Goal: Information Seeking & Learning: Compare options

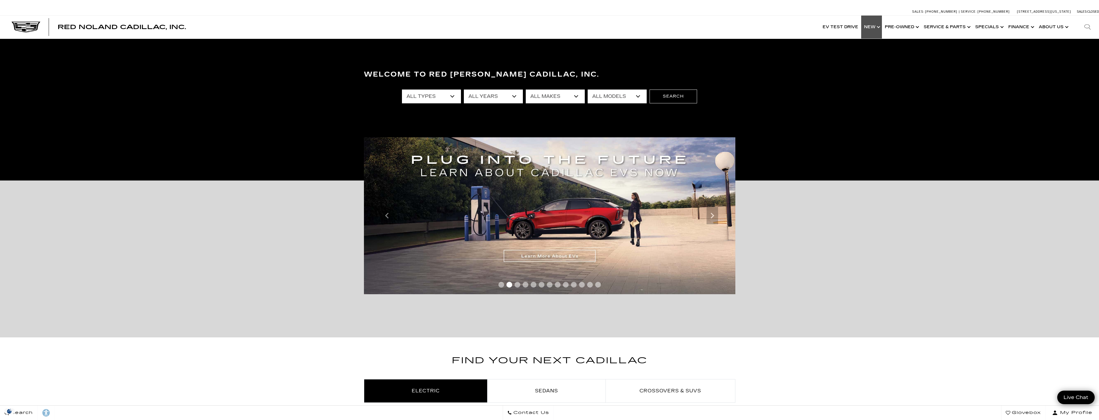
click at [873, 31] on link "Show New" at bounding box center [872, 27] width 21 height 23
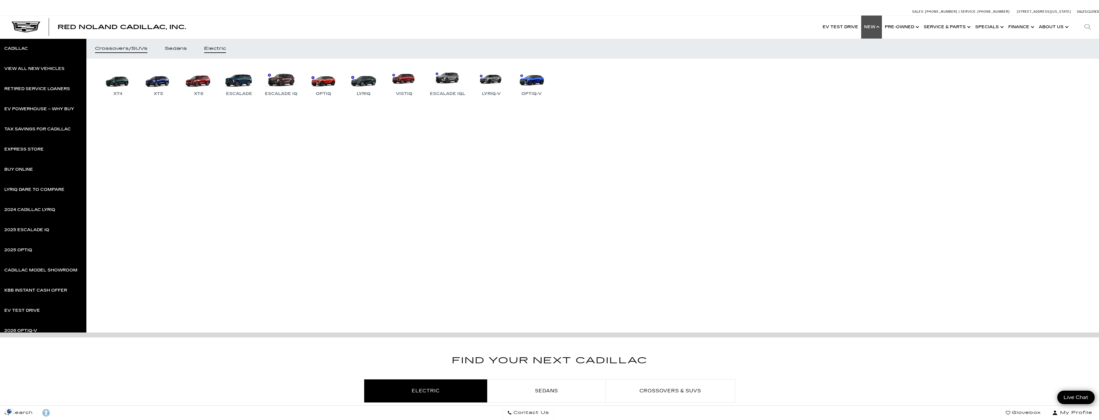
click at [211, 45] on link "Electric" at bounding box center [215, 49] width 39 height 20
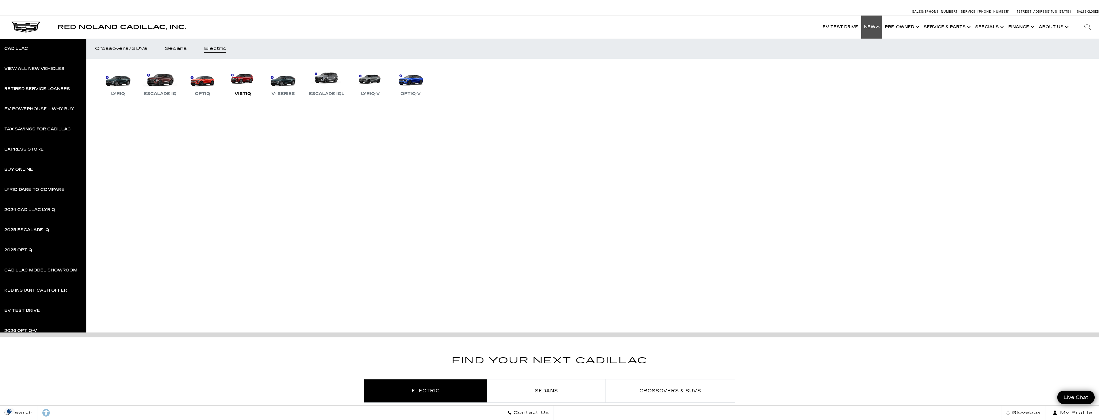
click at [242, 85] on link "VISTIQ" at bounding box center [243, 82] width 35 height 30
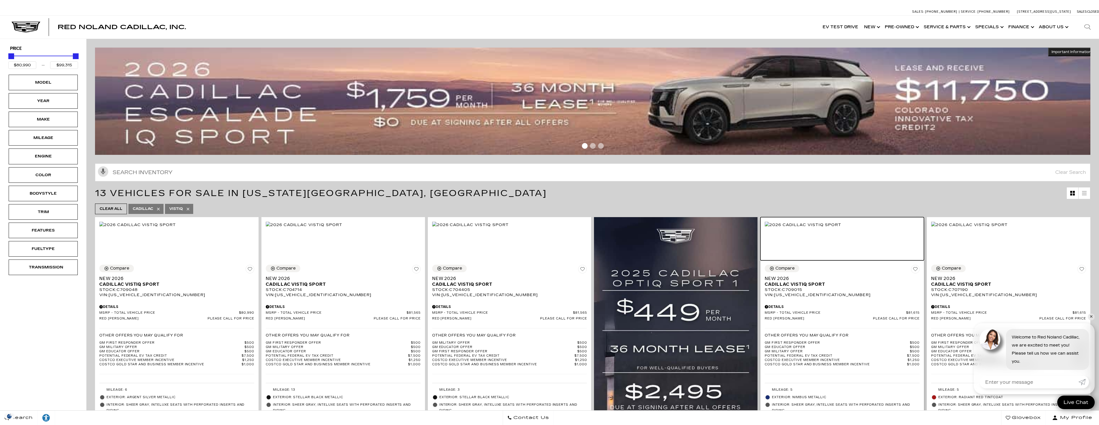
click at [842, 228] on img at bounding box center [803, 225] width 77 height 6
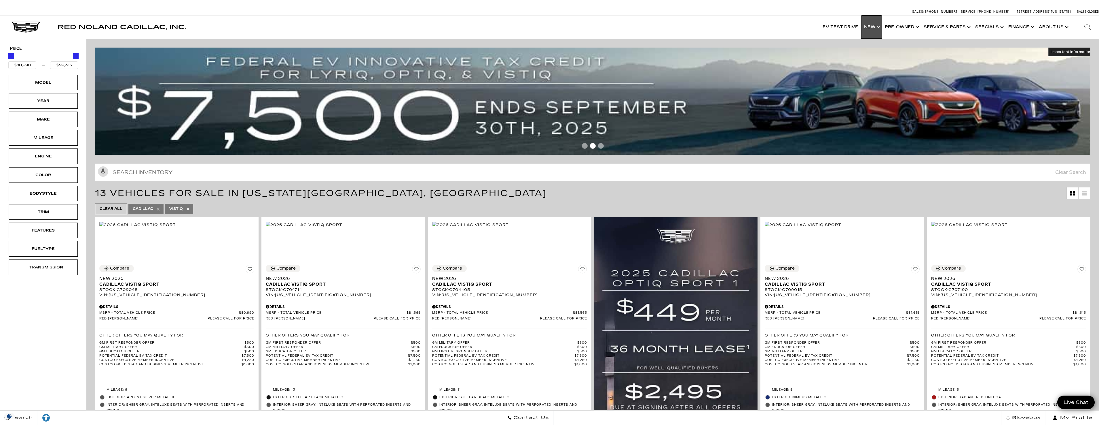
click at [878, 30] on link "Show New" at bounding box center [872, 27] width 21 height 23
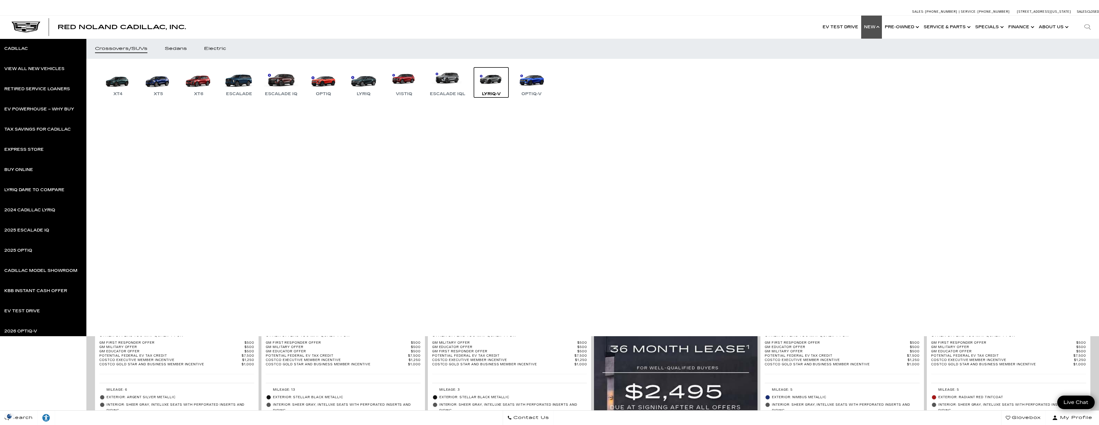
click at [488, 94] on div "LYRIQ-V" at bounding box center [491, 93] width 24 height 7
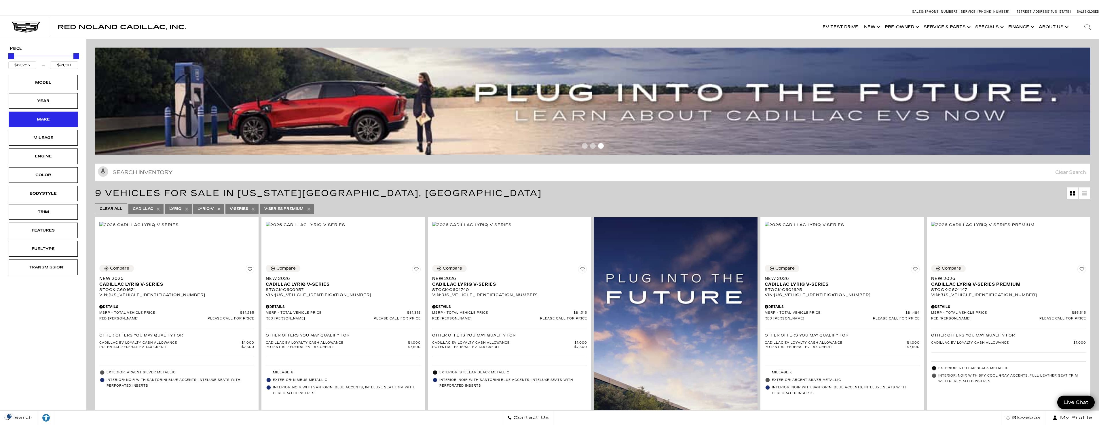
click at [62, 122] on div "Make" at bounding box center [43, 119] width 69 height 16
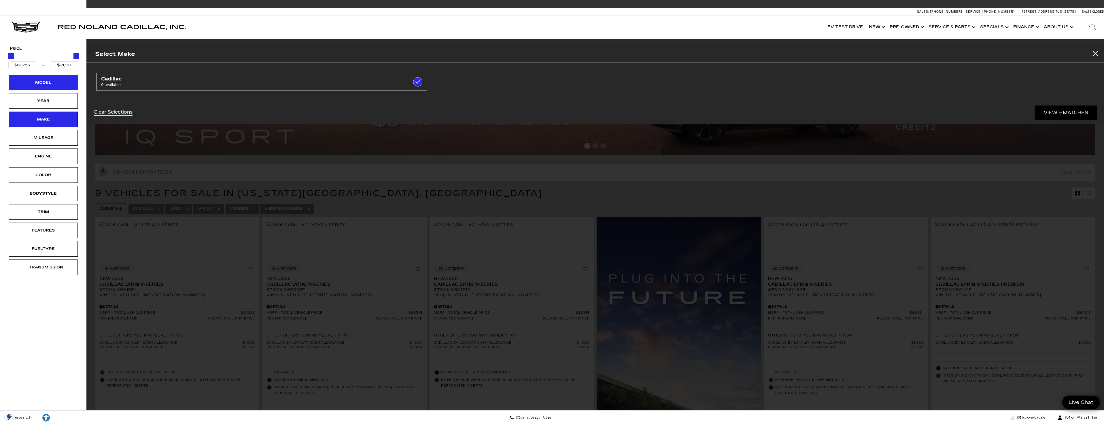
click at [52, 84] on div "Model" at bounding box center [43, 82] width 29 height 6
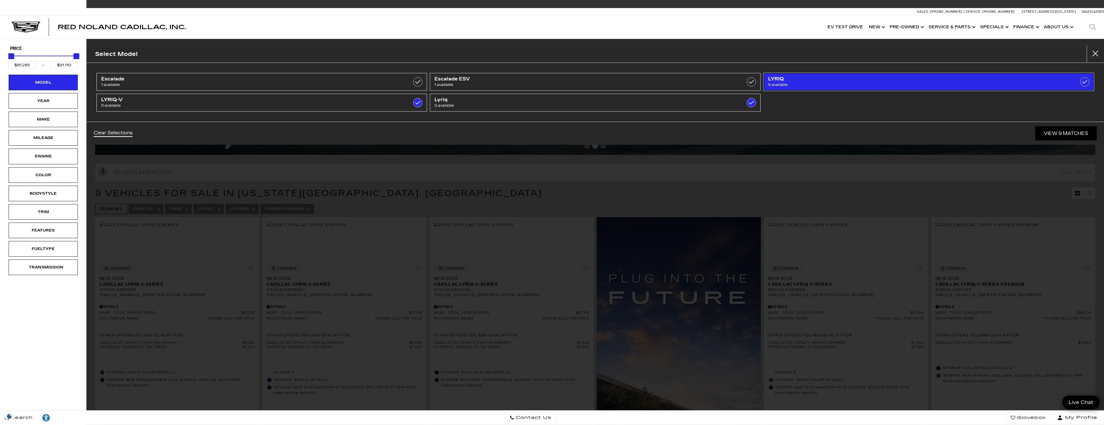
click at [1085, 82] on label at bounding box center [1084, 81] width 9 height 9
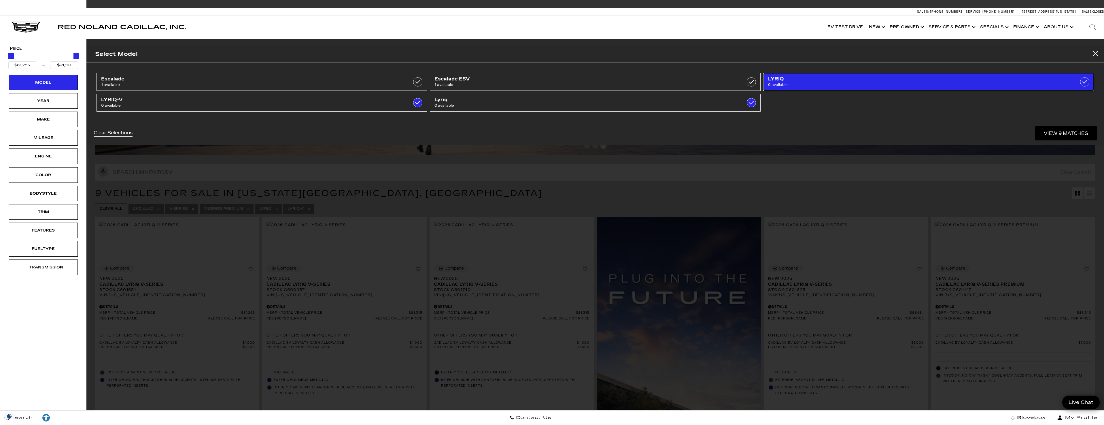
click at [1085, 81] on label at bounding box center [1084, 81] width 9 height 9
checkbox input "true"
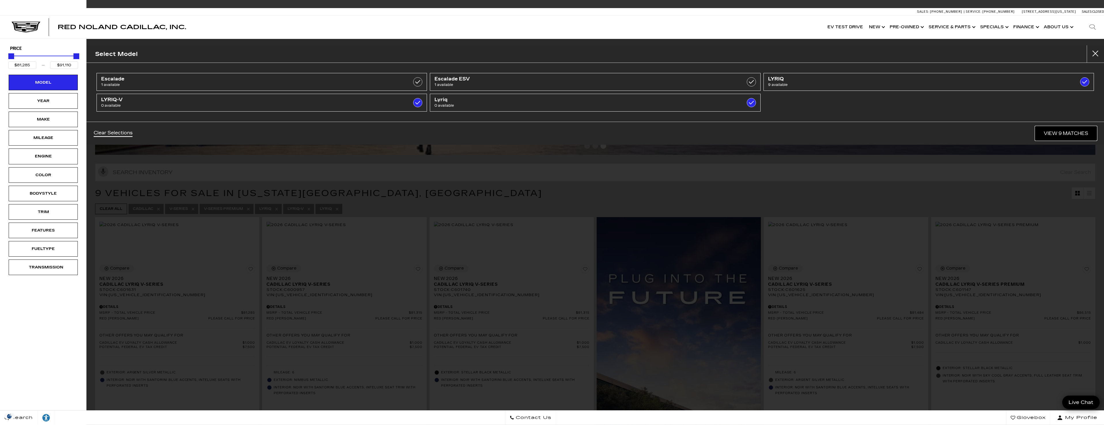
click at [1072, 130] on link "View 9 Matches" at bounding box center [1066, 133] width 62 height 14
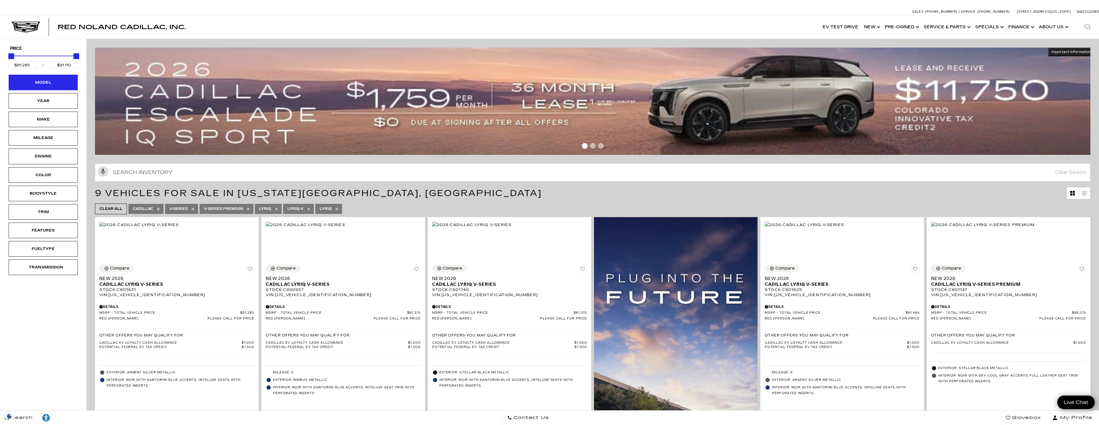
click at [61, 80] on div "Model" at bounding box center [43, 83] width 69 height 16
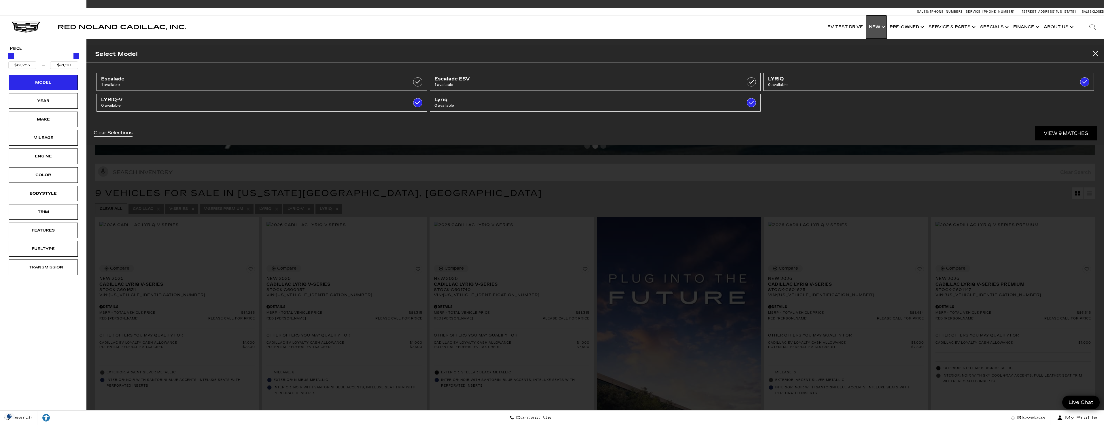
click at [882, 28] on link "Show New" at bounding box center [876, 27] width 21 height 23
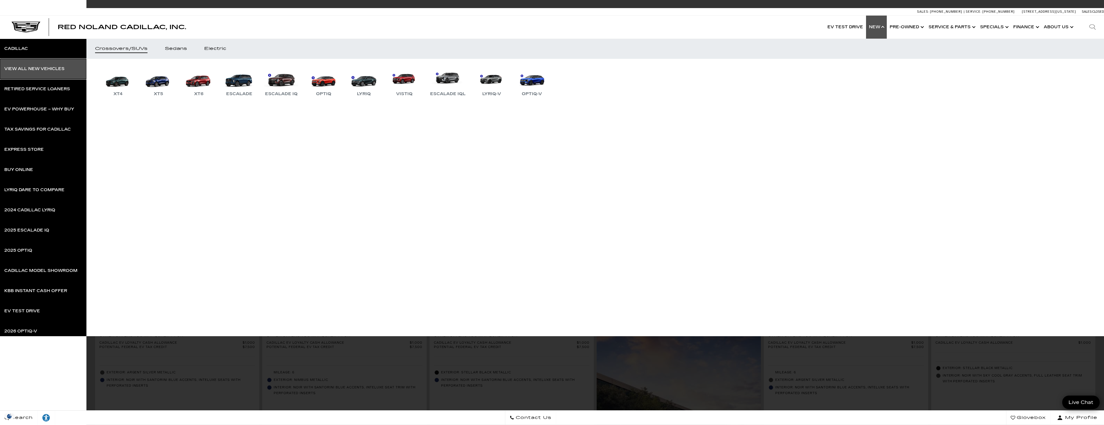
click at [52, 70] on div "View All New Vehicles" at bounding box center [34, 69] width 60 height 4
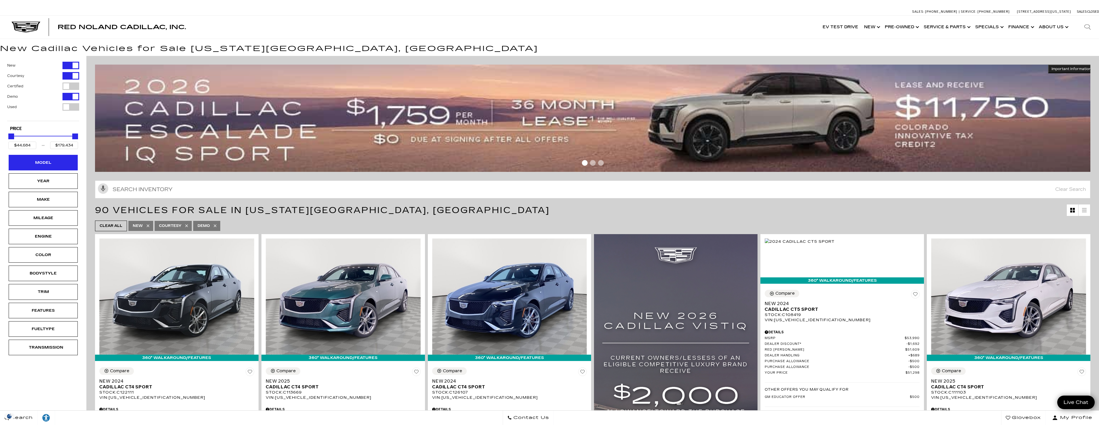
click at [43, 164] on div "Model" at bounding box center [43, 162] width 29 height 6
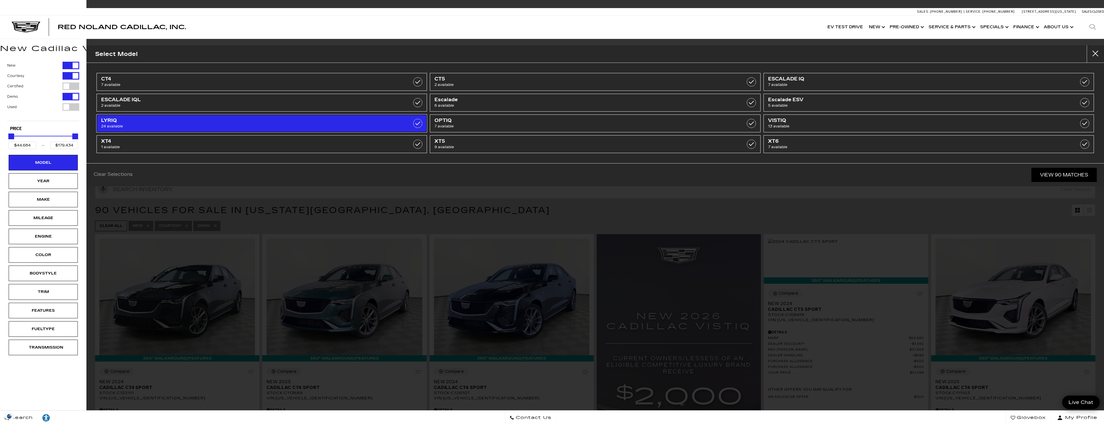
click at [420, 124] on label at bounding box center [417, 123] width 9 height 9
type input "$60,446"
type input "$91,110"
checkbox input "true"
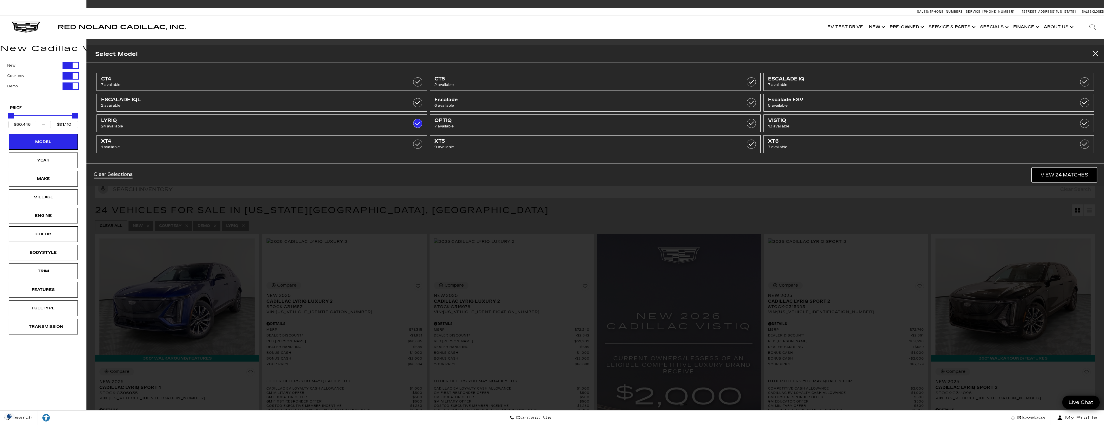
click at [1070, 176] on link "View 24 Matches" at bounding box center [1064, 175] width 65 height 14
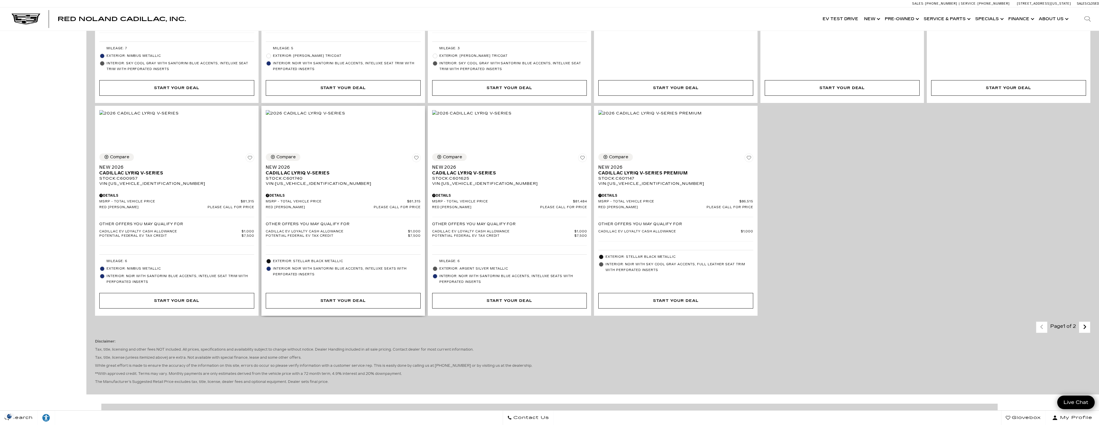
scroll to position [1267, 0]
click at [170, 116] on img at bounding box center [139, 112] width 80 height 6
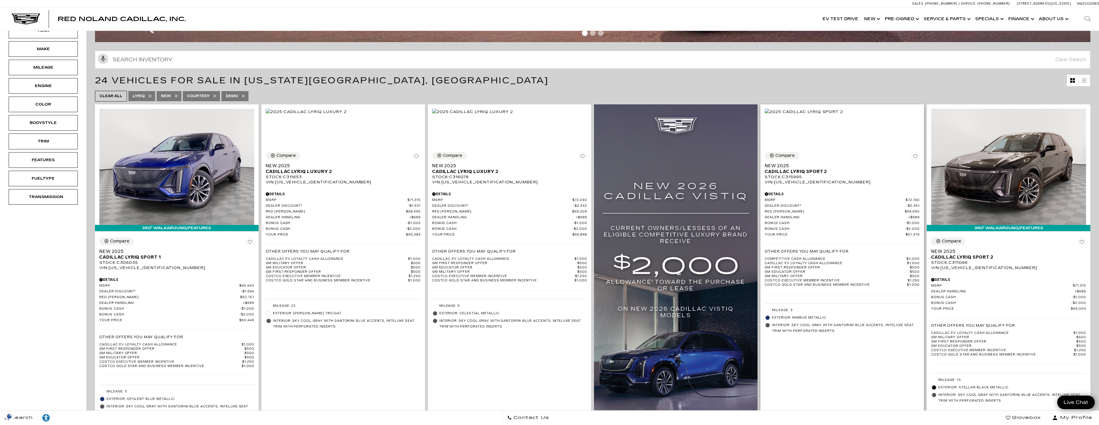
scroll to position [202, 0]
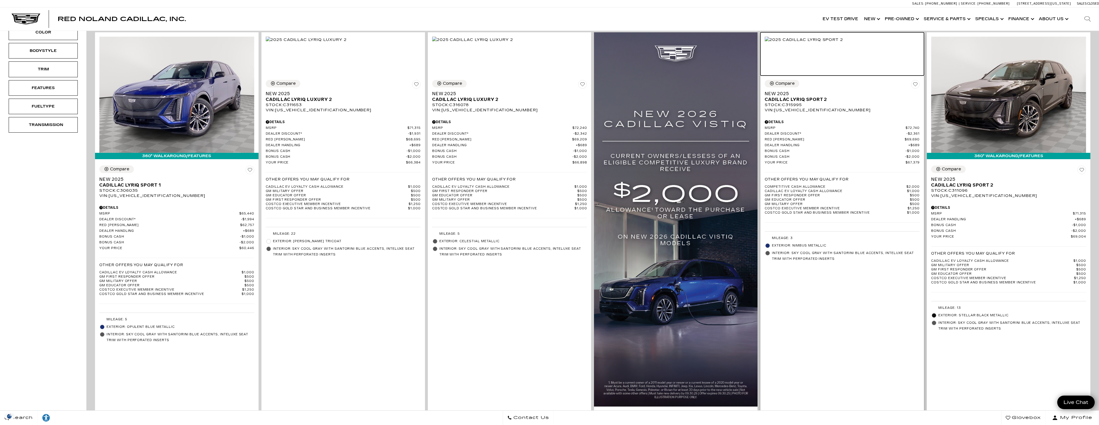
click at [843, 43] on img at bounding box center [804, 40] width 78 height 6
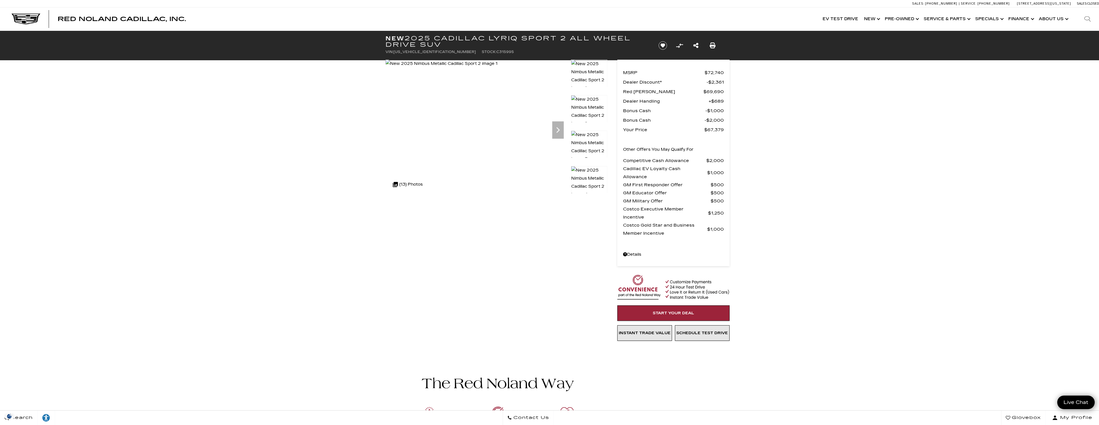
click at [569, 130] on div at bounding box center [497, 128] width 222 height 136
click at [636, 253] on link "Details - about pricing for: New 2025 Cadillac LYRIQ Sport 2 All Wheel Drive SUV" at bounding box center [673, 254] width 101 height 8
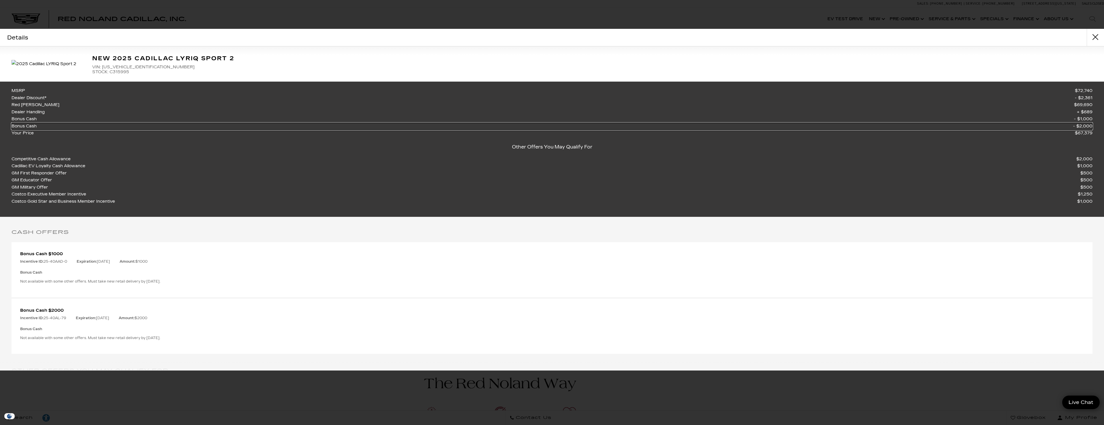
click at [18, 130] on span "Bonus Cash" at bounding box center [26, 126] width 28 height 7
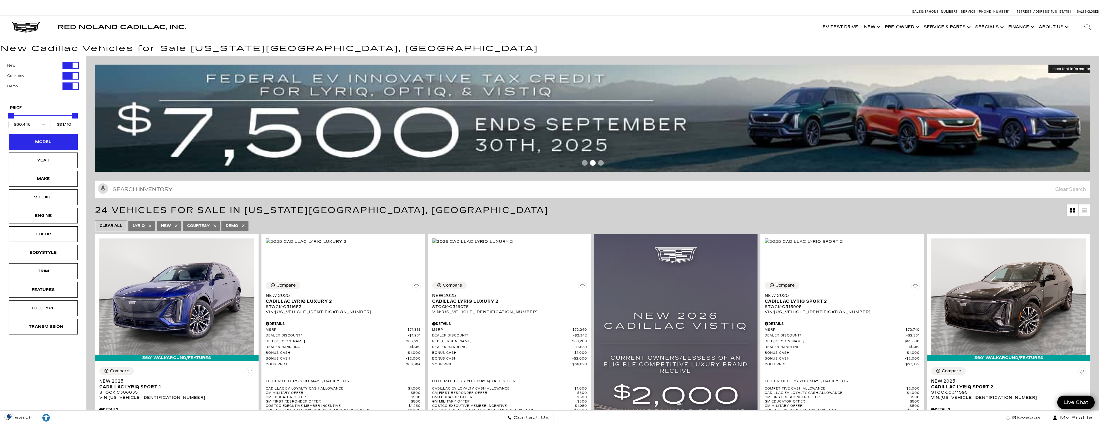
click at [52, 143] on div "Model" at bounding box center [43, 142] width 29 height 6
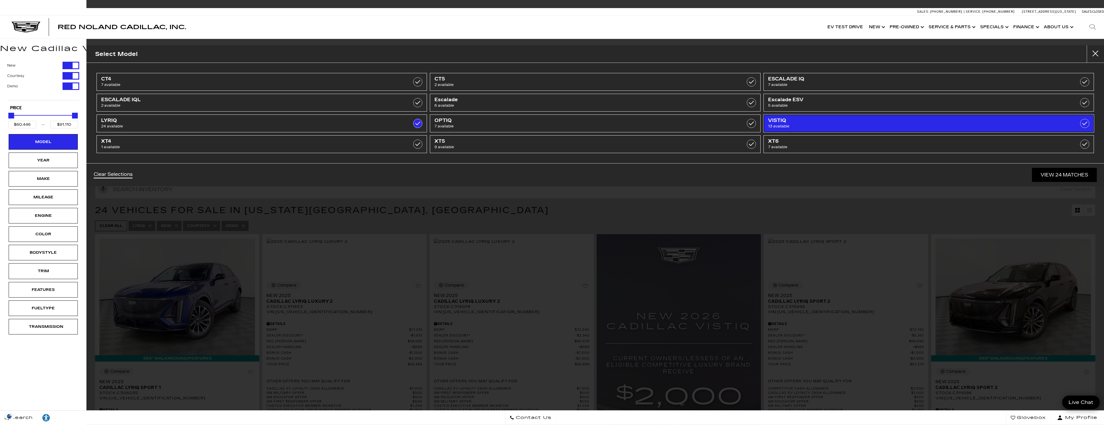
click at [1062, 123] on link "VISTIQ 13 available" at bounding box center [928, 123] width 330 height 18
type input "$99,315"
checkbox input "true"
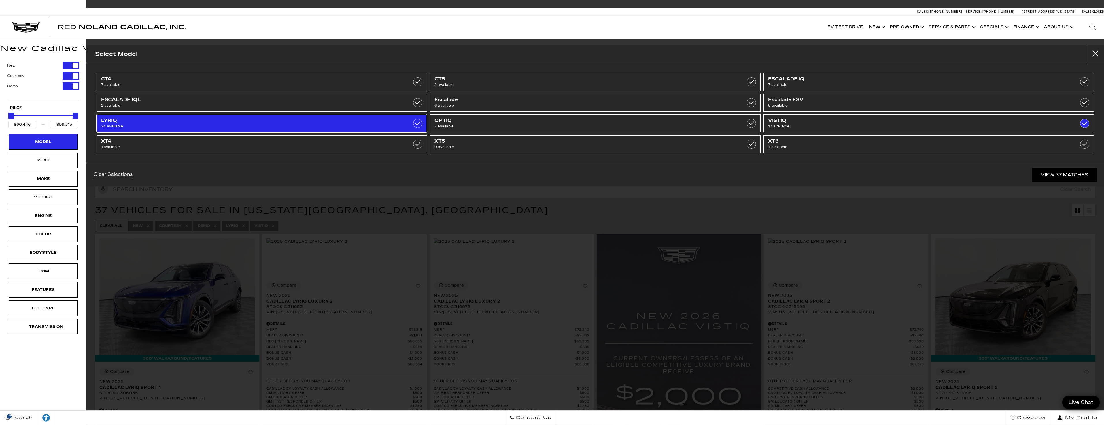
click at [415, 125] on label at bounding box center [417, 123] width 9 height 9
type input "$80,990"
checkbox input "false"
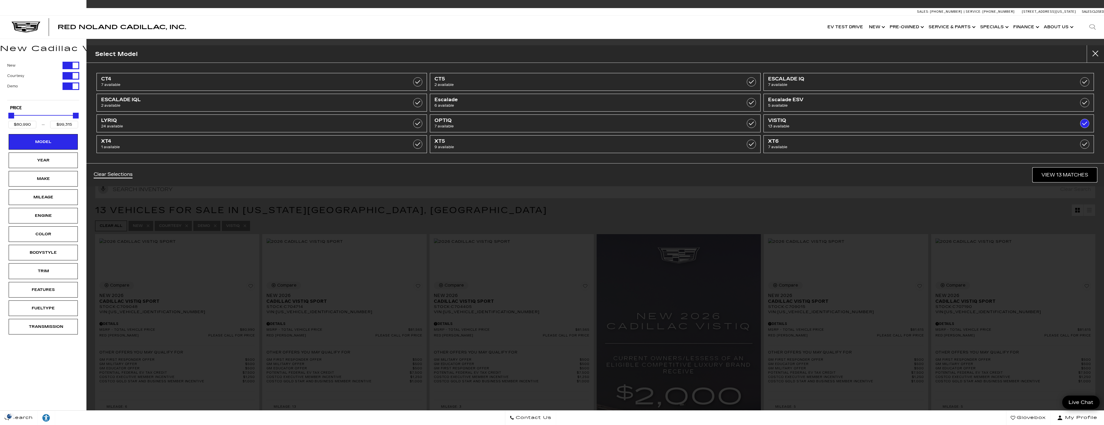
click at [1079, 176] on link "View 13 Matches" at bounding box center [1065, 175] width 64 height 14
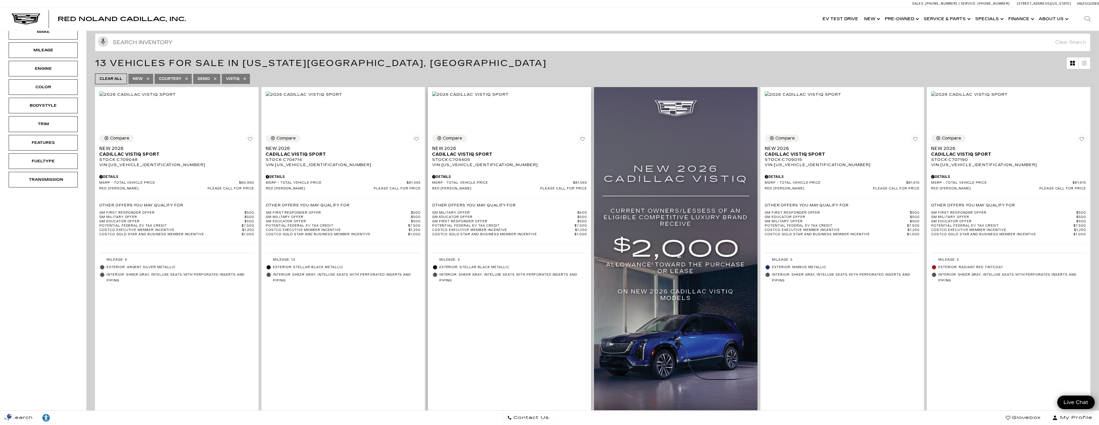
scroll to position [230, 0]
